Goal: Information Seeking & Learning: Learn about a topic

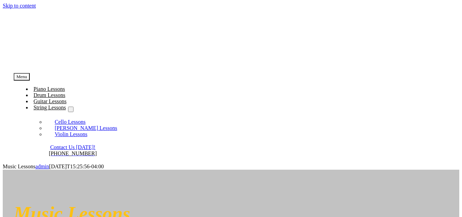
click at [66, 98] on span "Guitar Lessons" at bounding box center [50, 101] width 33 height 6
click at [65, 92] on span "Drum Lessons" at bounding box center [50, 95] width 32 height 6
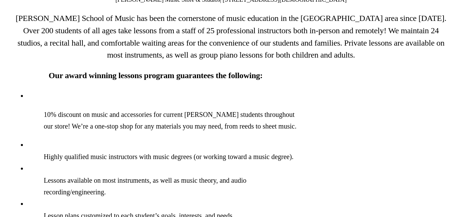
scroll to position [616, 0]
